Goal: Task Accomplishment & Management: Manage account settings

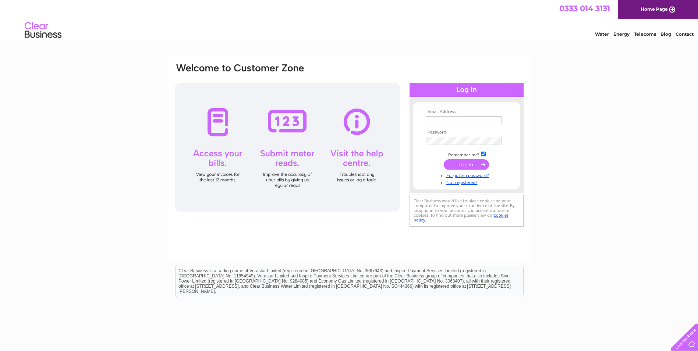
type input "[EMAIL_ADDRESS][DOMAIN_NAME]"
click at [455, 161] on input "submit" at bounding box center [465, 164] width 45 height 10
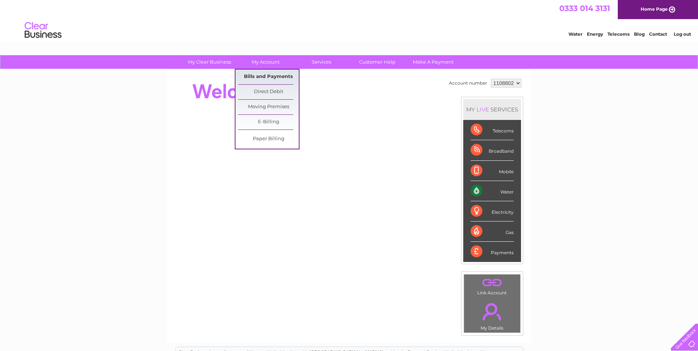
click at [271, 75] on link "Bills and Payments" at bounding box center [268, 77] width 61 height 15
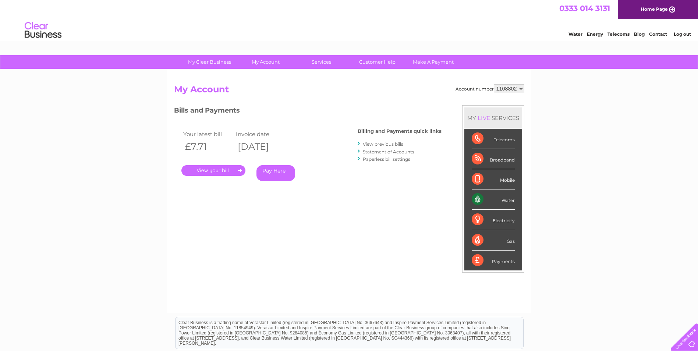
click at [236, 169] on link "." at bounding box center [213, 170] width 64 height 11
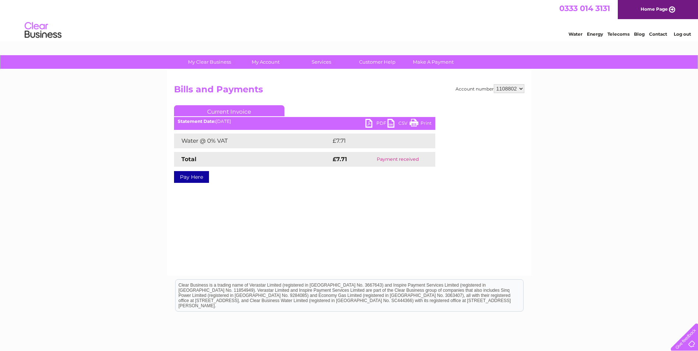
click at [366, 124] on link "PDF" at bounding box center [376, 124] width 22 height 11
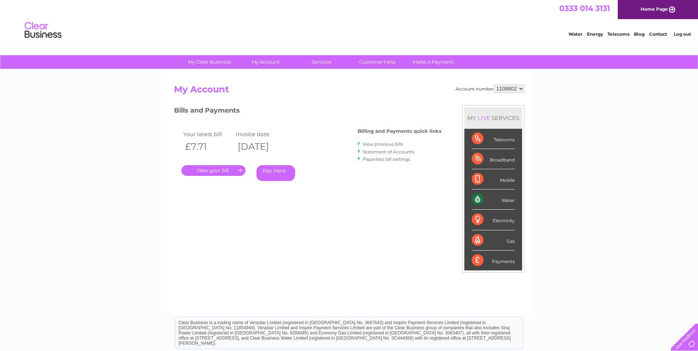
click at [374, 143] on link "View previous bills" at bounding box center [383, 144] width 40 height 6
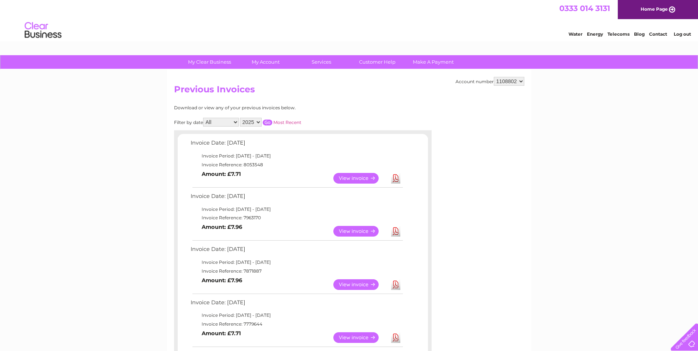
click at [340, 229] on link "View" at bounding box center [360, 231] width 54 height 11
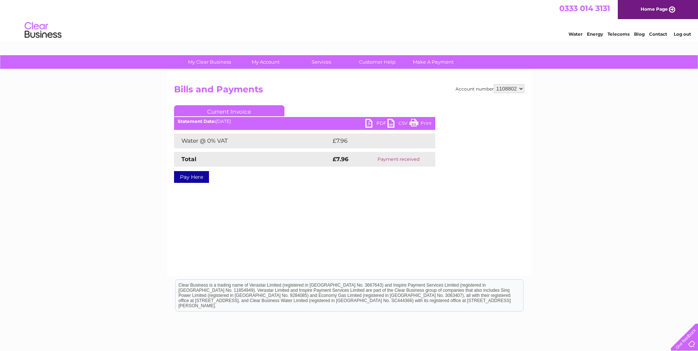
click at [410, 120] on link "Print" at bounding box center [420, 124] width 22 height 11
click at [368, 121] on link "PDF" at bounding box center [376, 124] width 22 height 11
